Goal: Task Accomplishment & Management: Use online tool/utility

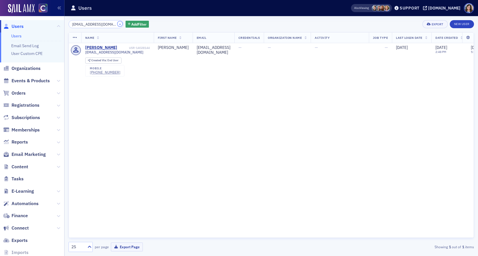
click at [118, 25] on button "×" at bounding box center [120, 23] width 5 height 5
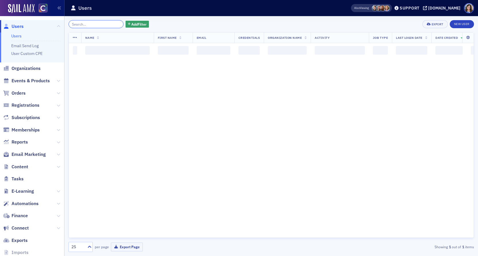
click at [102, 24] on input "search" at bounding box center [96, 24] width 55 height 8
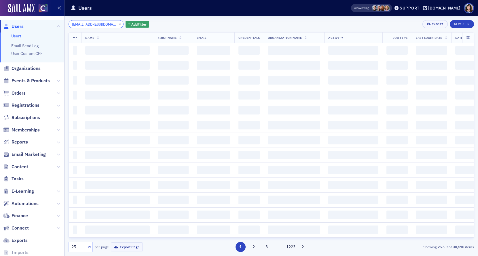
scroll to position [0, 8]
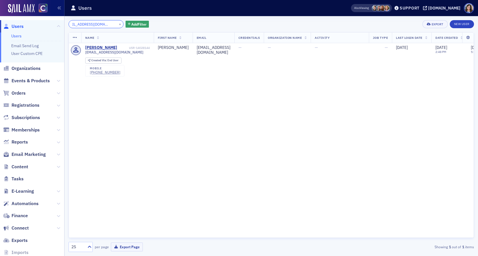
type input "[EMAIL_ADDRESS][DOMAIN_NAME]"
click at [118, 24] on button "×" at bounding box center [120, 23] width 5 height 5
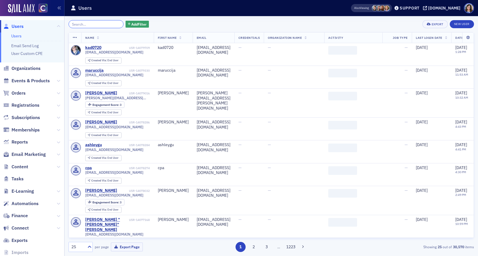
click at [99, 23] on input "search" at bounding box center [96, 24] width 55 height 8
paste input "Mamc6927@colorado.edu"
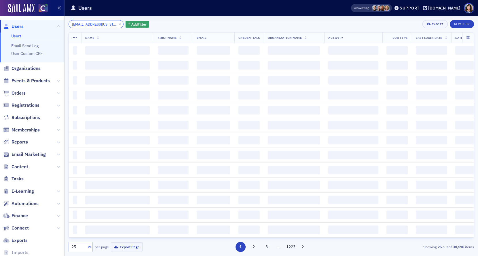
scroll to position [0, 4]
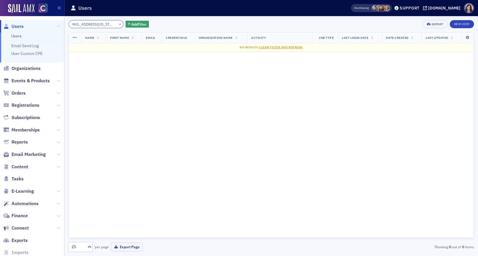
type input "Mamc6927@colorado.edu"
drag, startPoint x: 112, startPoint y: 24, endPoint x: 99, endPoint y: 23, distance: 13.6
click at [118, 24] on button "×" at bounding box center [120, 23] width 5 height 5
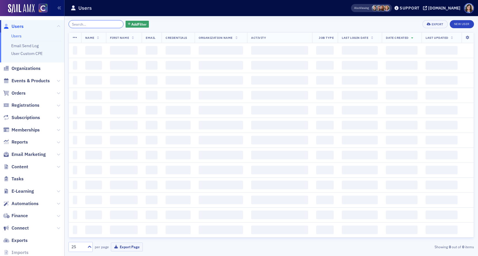
click at [99, 23] on input "search" at bounding box center [96, 24] width 55 height 8
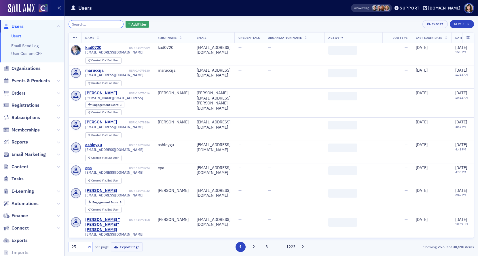
paste input "miks.kaitlin@gmail.com"
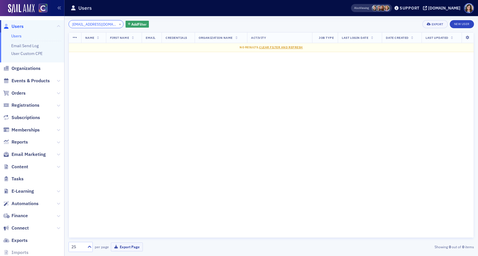
type input "miks.kaitlin@gmail.com"
click at [118, 24] on button "×" at bounding box center [120, 23] width 5 height 5
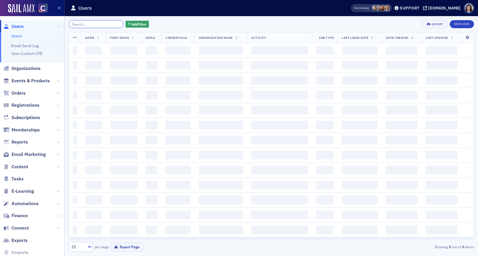
click at [95, 24] on input "search" at bounding box center [96, 24] width 55 height 8
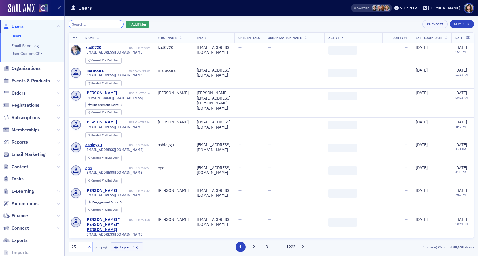
paste input "ellehcear@yahoo.com"
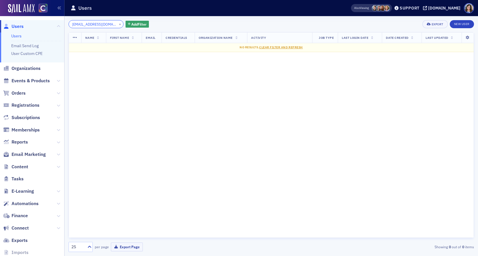
type input "ellehcear@yahoo.com"
click at [118, 24] on button "×" at bounding box center [120, 23] width 5 height 5
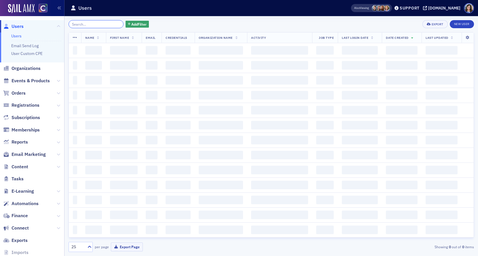
click at [100, 25] on input "search" at bounding box center [96, 24] width 55 height 8
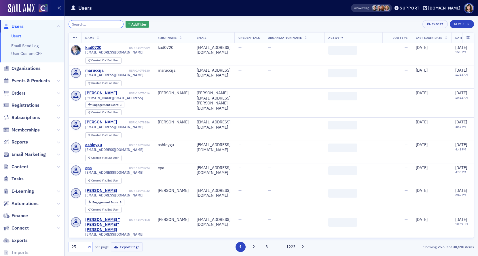
paste input "nsdean@fortlewis.edu"
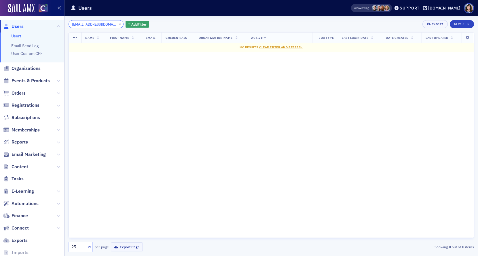
type input "nsdean@fortlewis.edu"
click at [118, 24] on button "×" at bounding box center [120, 23] width 5 height 5
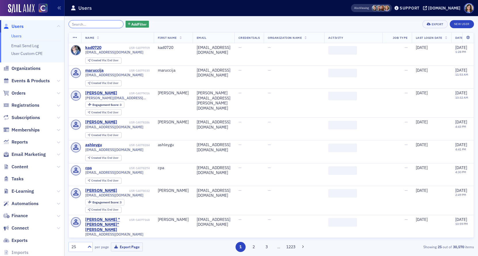
click at [95, 25] on input "search" at bounding box center [96, 24] width 55 height 8
paste input "jvaldez316@student.cccs.edu"
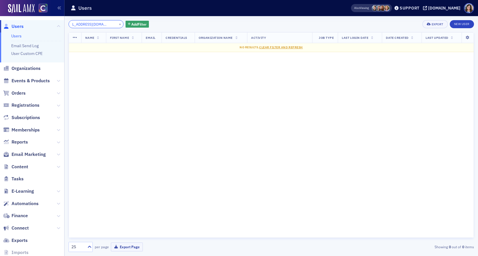
type input "jvaldez316@student.cccs.edu"
click at [118, 24] on button "×" at bounding box center [120, 23] width 5 height 5
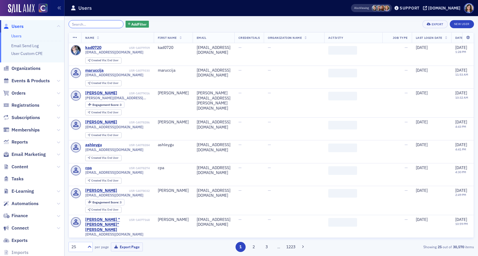
click at [97, 24] on input "search" at bounding box center [96, 24] width 55 height 8
paste input "Agunderson1@students.ccu.edu"
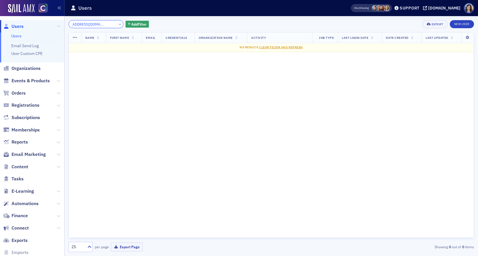
type input "Agunderson1@students.ccu.edu"
click at [118, 24] on button "×" at bounding box center [120, 23] width 5 height 5
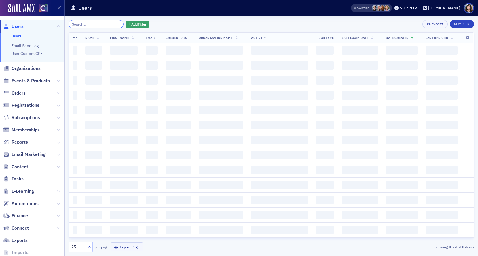
click at [97, 24] on input "search" at bounding box center [96, 24] width 55 height 8
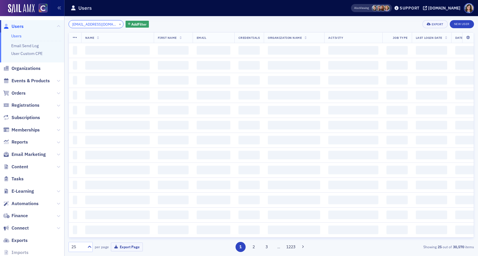
scroll to position [0, 0]
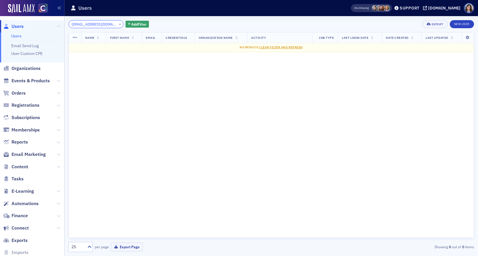
type input "L.cook1114@gmail.com"
click at [18, 166] on span "Content" at bounding box center [20, 167] width 17 height 6
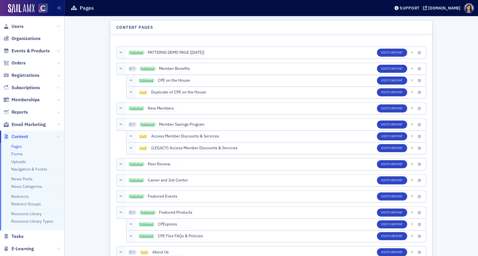
click at [21, 153] on link "Forms" at bounding box center [17, 153] width 12 height 5
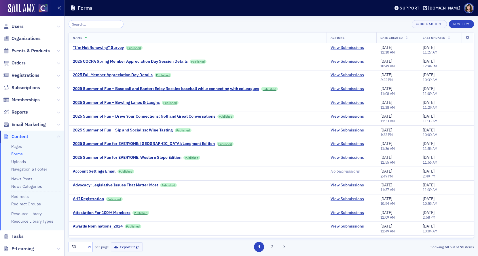
click at [81, 24] on input "search" at bounding box center [96, 24] width 55 height 8
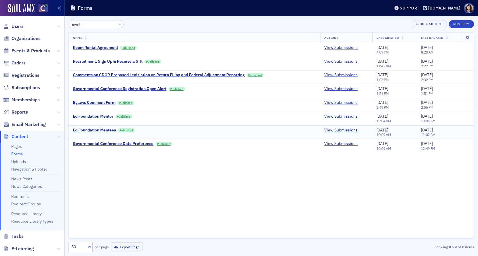
type input "ment"
click at [344, 129] on link "View Submissions" at bounding box center [340, 130] width 33 height 5
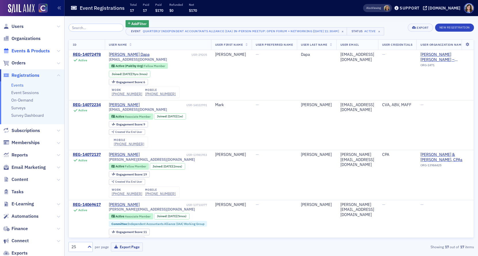
click at [26, 51] on span "Events & Products" at bounding box center [31, 51] width 38 height 6
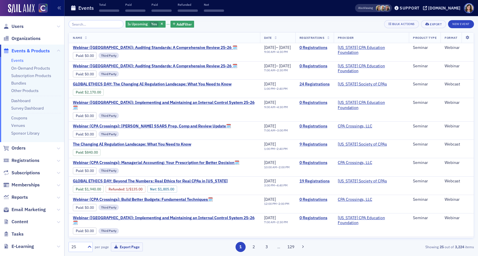
click at [92, 26] on input "search" at bounding box center [96, 24] width 55 height 8
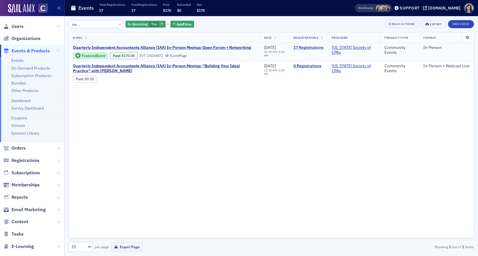
type input "iaa"
click at [305, 47] on link "17 Registrations" at bounding box center [308, 47] width 30 height 5
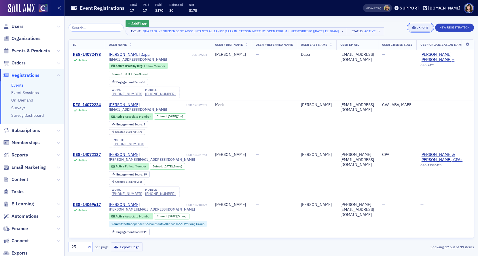
click at [414, 26] on icon "button" at bounding box center [414, 27] width 4 height 3
click at [407, 45] on button "Export All ( 17 Event Registrations )" at bounding box center [401, 46] width 62 height 9
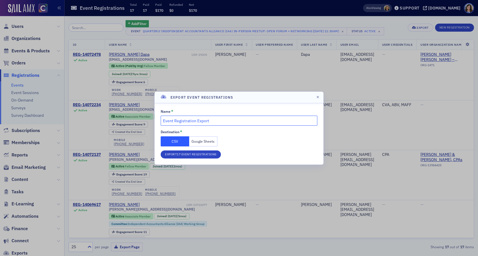
click at [163, 121] on input "Event Registration Export" at bounding box center [239, 121] width 157 height 10
type input "IAA [DATE] In-Person Event Registration Export"
click at [183, 155] on button "Export 17 Event Registrations" at bounding box center [191, 155] width 60 height 8
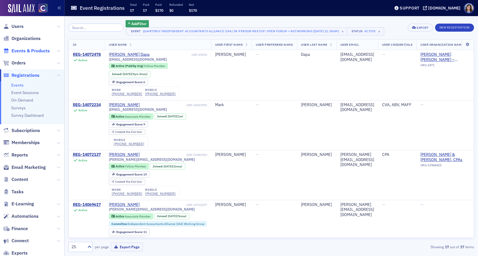
click at [26, 50] on span "Events & Products" at bounding box center [31, 51] width 38 height 6
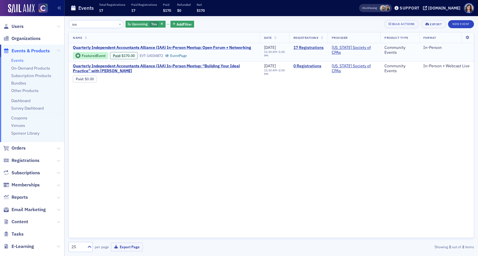
click at [121, 48] on span "Quarterly Independent Accountants Alliance (IAA) In-Person Meetup: Open Forum +…" at bounding box center [162, 47] width 178 height 5
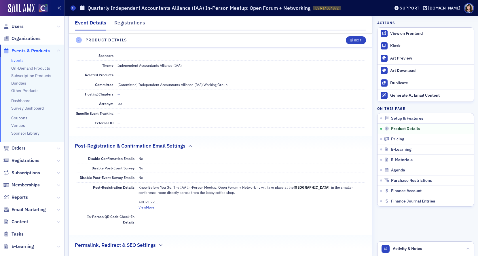
scroll to position [315, 0]
click at [142, 208] on button "View More" at bounding box center [147, 206] width 16 height 5
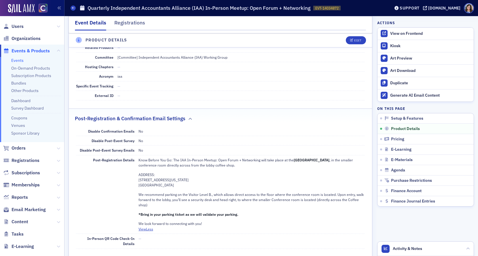
scroll to position [344, 0]
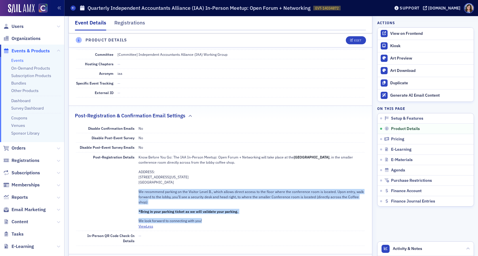
drag, startPoint x: 139, startPoint y: 192, endPoint x: 210, endPoint y: 221, distance: 76.5
click at [210, 221] on div "Know Before You Go: The IAA In-Person Meetup: Open Forum + Networking will take…" at bounding box center [252, 189] width 227 height 69
copy div "We recommend parking on the Visitor Level B., which allows direct access to the…"
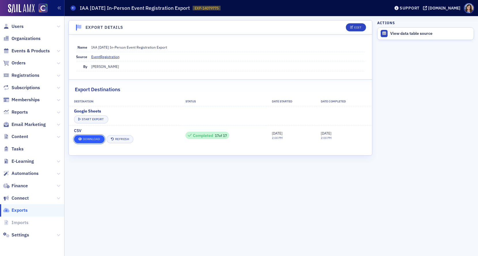
click at [92, 138] on link "Download" at bounding box center [89, 139] width 31 height 8
click at [427, 7] on icon at bounding box center [425, 8] width 4 height 4
